Goal: Navigation & Orientation: Find specific page/section

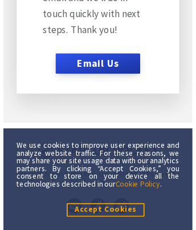
scroll to position [14, 0]
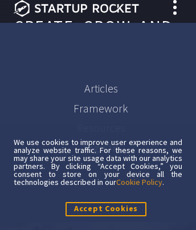
click at [100, 92] on link "Articles" at bounding box center [101, 88] width 34 height 14
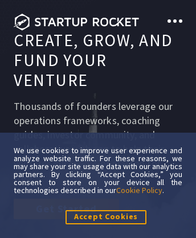
scroll to position [7660, 0]
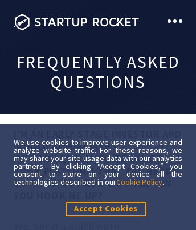
scroll to position [14, 0]
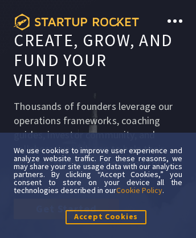
click at [76, 22] on icon at bounding box center [76, 22] width 125 height 17
